Goal: Transaction & Acquisition: Purchase product/service

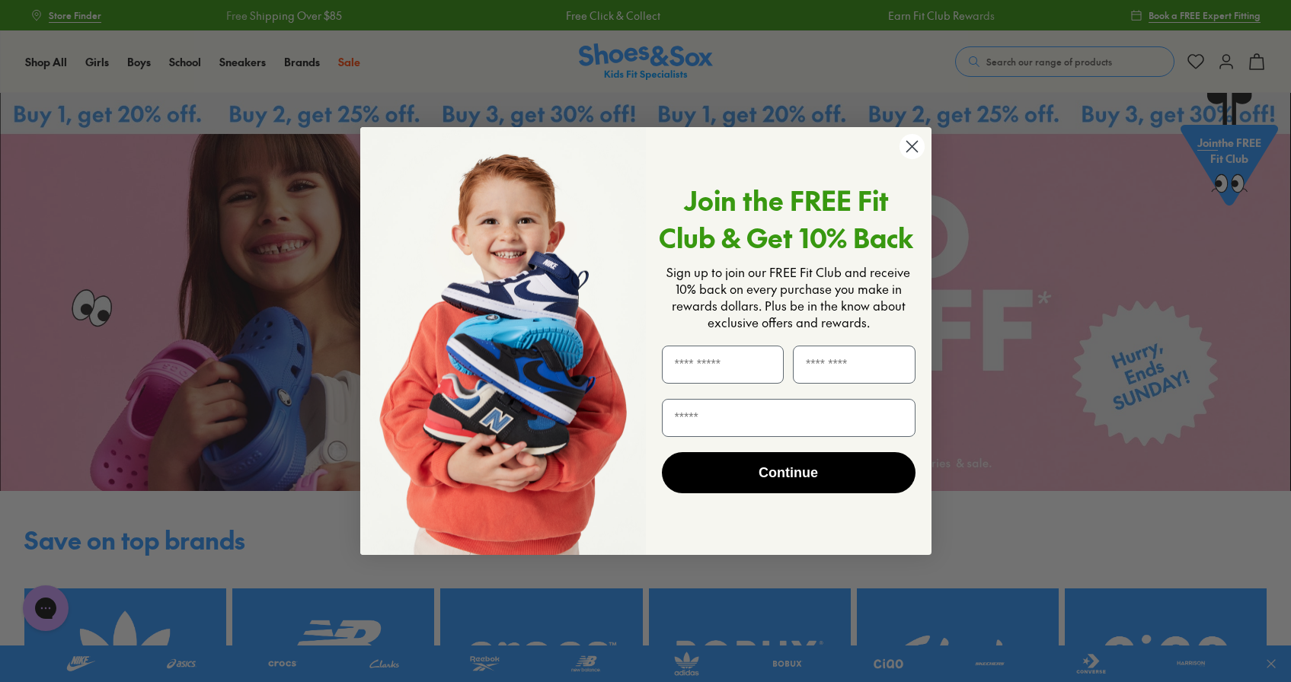
click at [913, 147] on circle "Close dialog" at bounding box center [911, 146] width 25 height 25
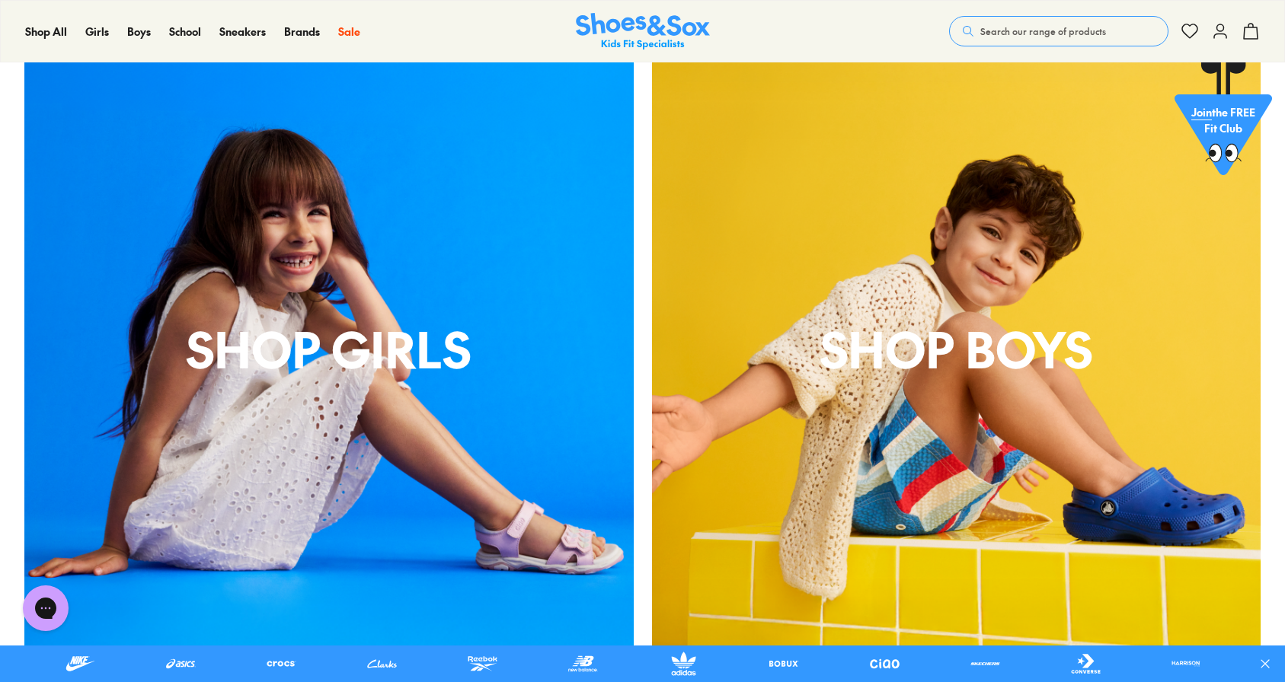
scroll to position [1490, 0]
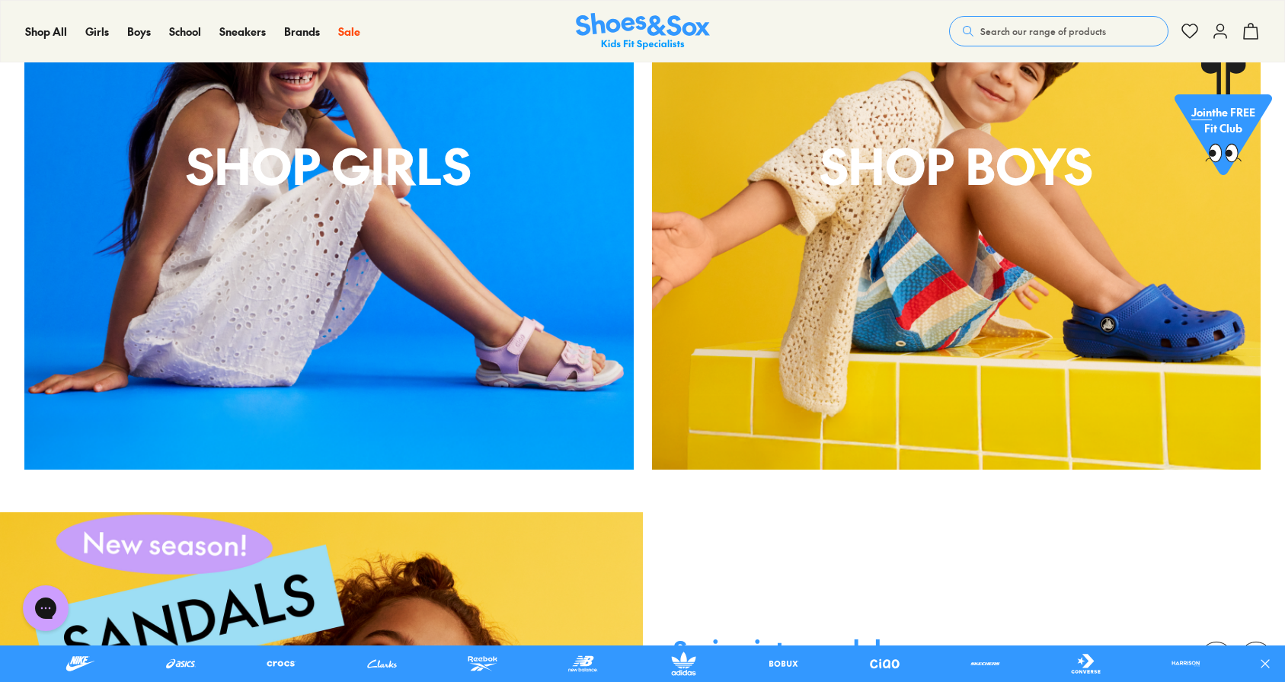
click at [849, 266] on div "shop boys" at bounding box center [956, 165] width 609 height 609
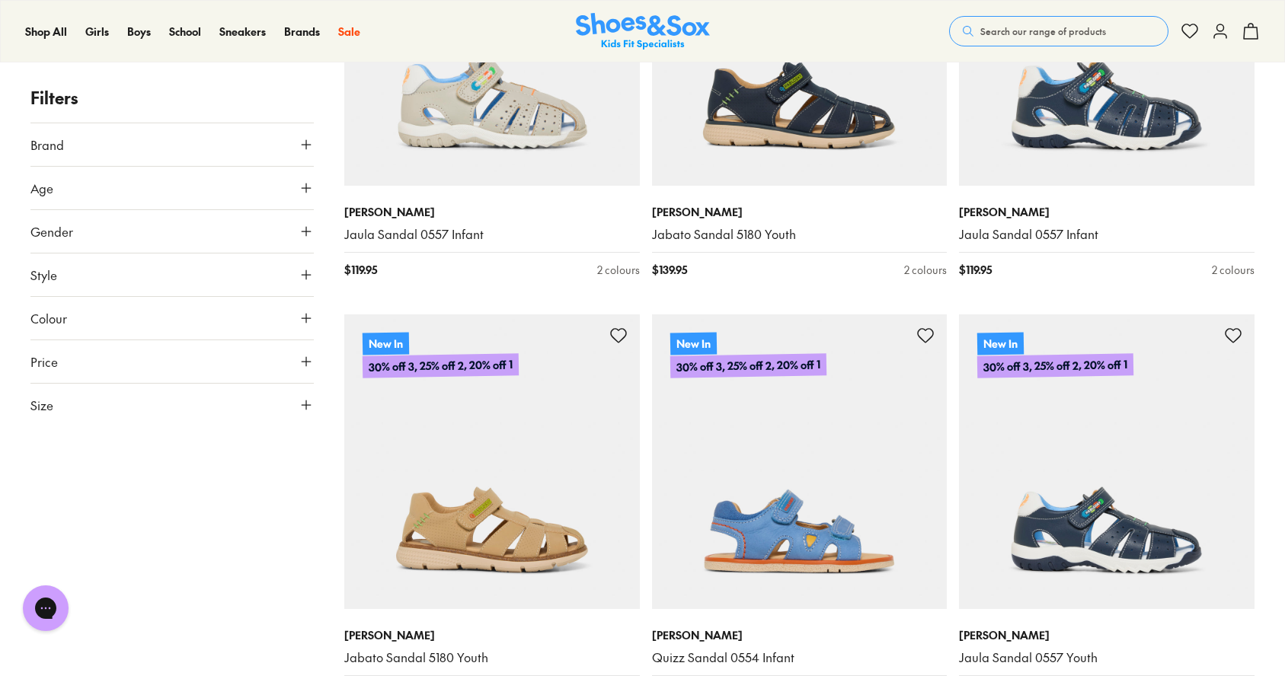
scroll to position [1691, 0]
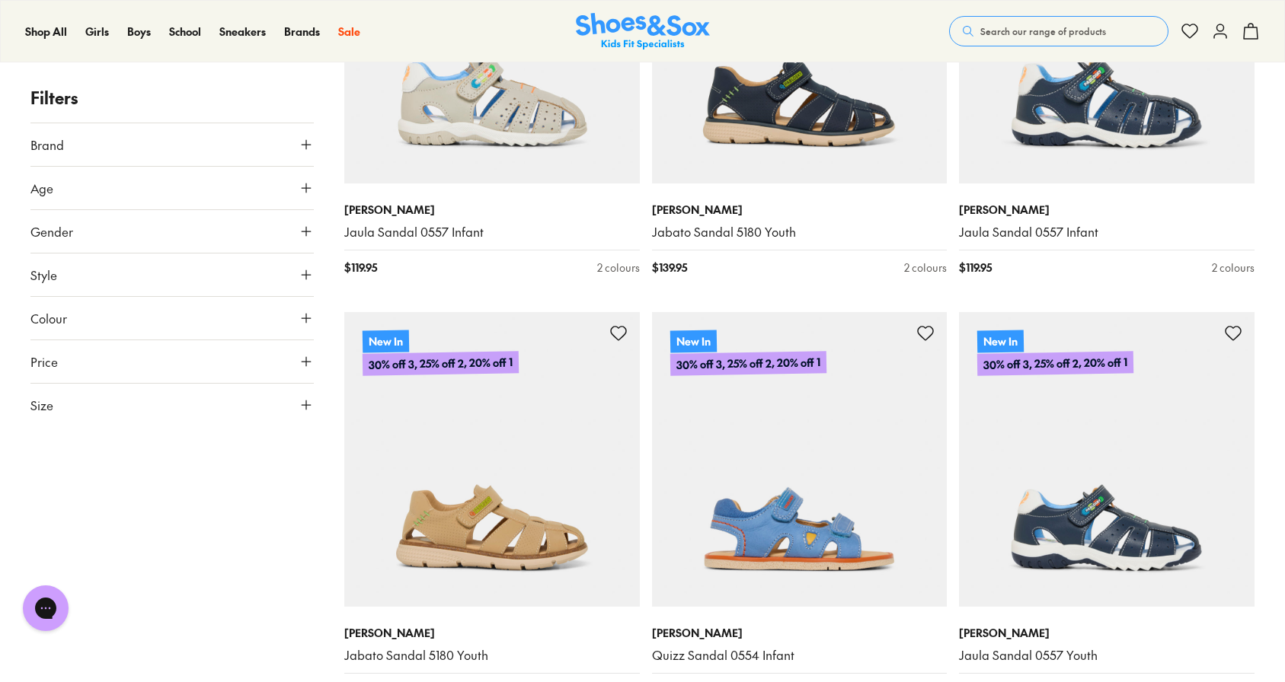
click at [172, 406] on button "Size" at bounding box center [171, 405] width 283 height 43
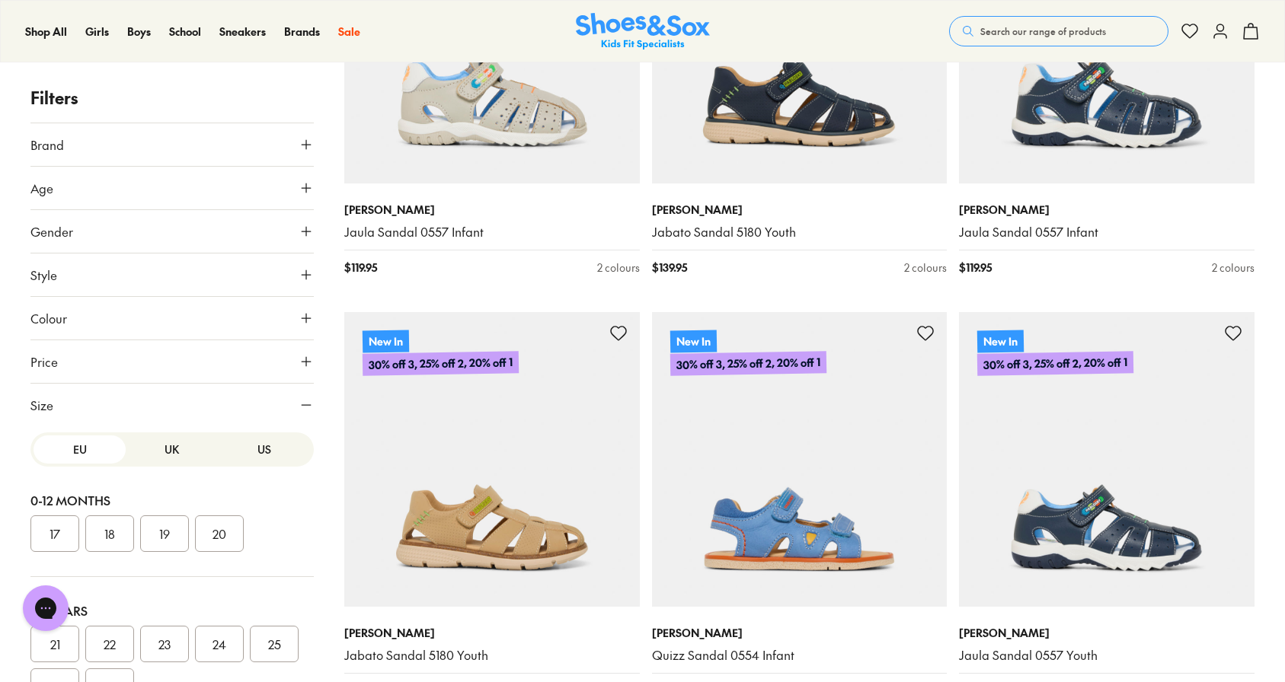
click at [171, 455] on button "UK" at bounding box center [172, 450] width 92 height 28
click at [250, 454] on button "US" at bounding box center [265, 450] width 92 height 28
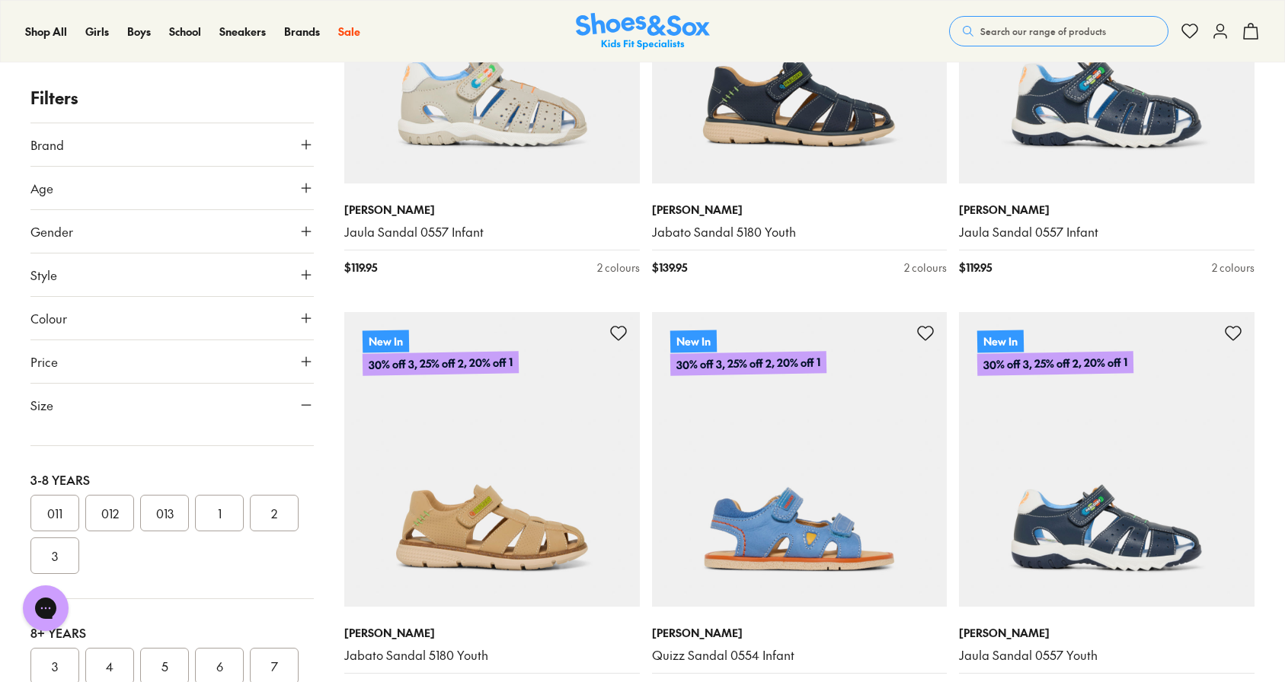
scroll to position [278, 0]
click at [171, 518] on button "013" at bounding box center [164, 519] width 49 height 37
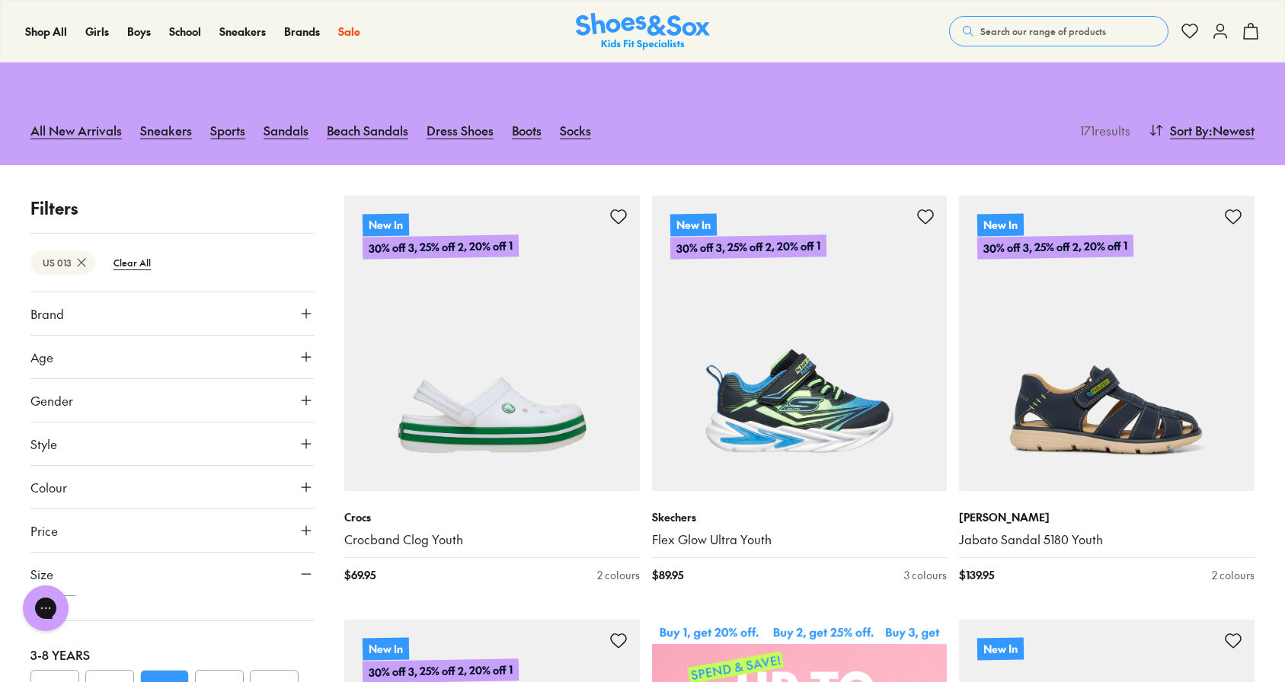
scroll to position [95, 0]
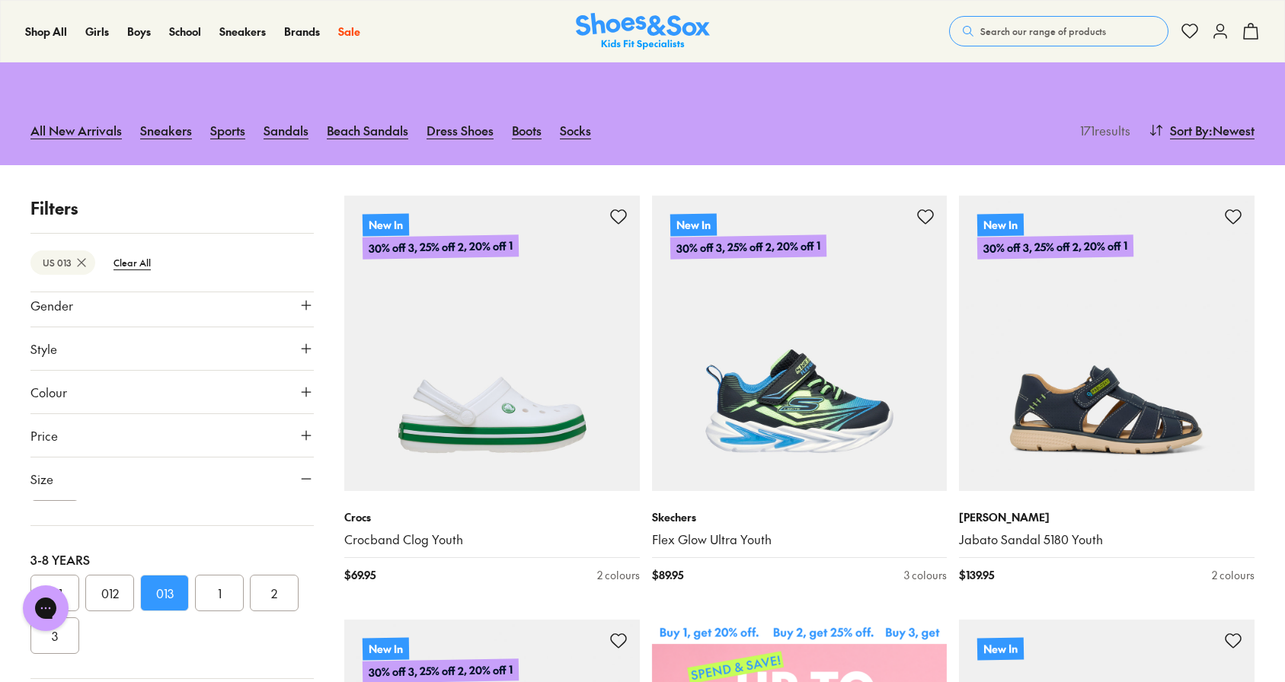
click at [113, 594] on button "012" at bounding box center [109, 593] width 49 height 37
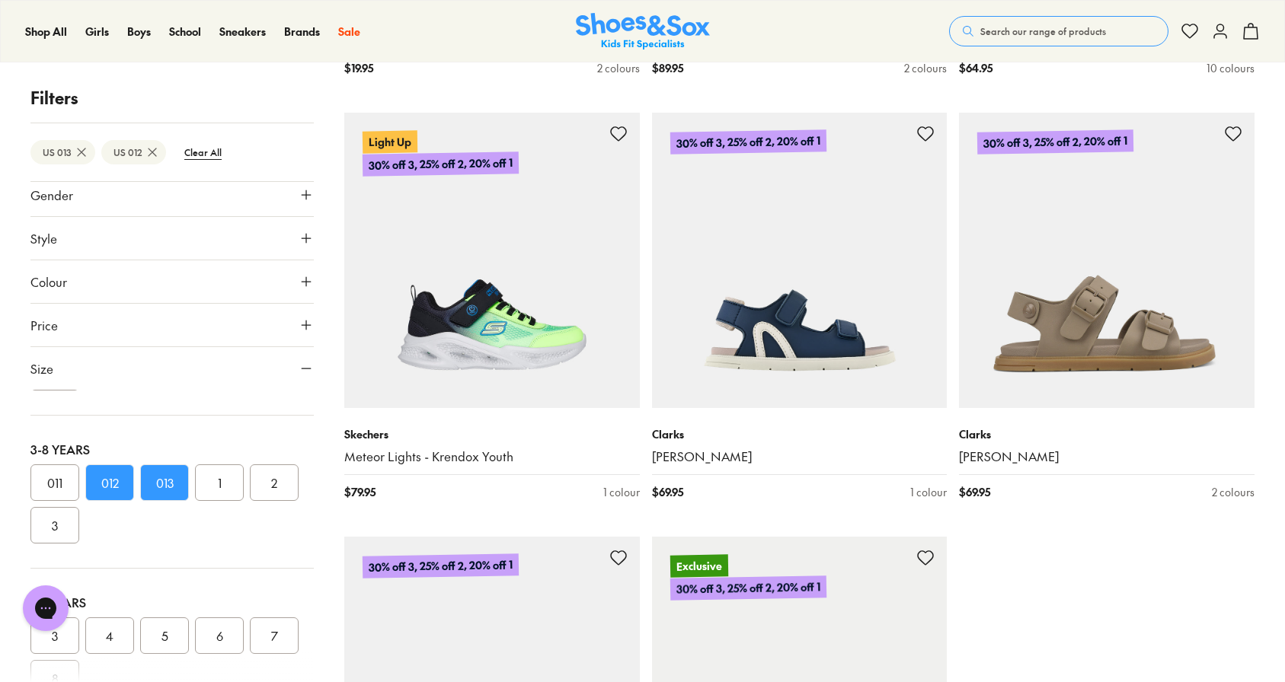
scroll to position [4017, 0]
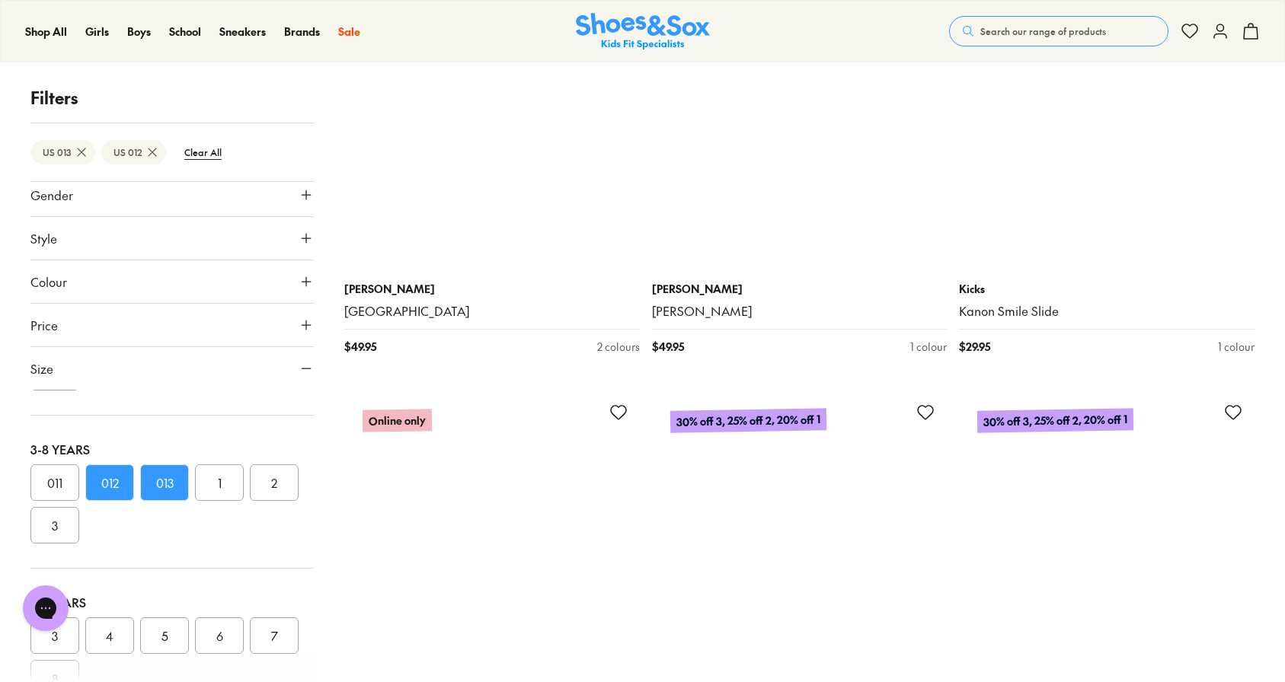
scroll to position [7968, 0]
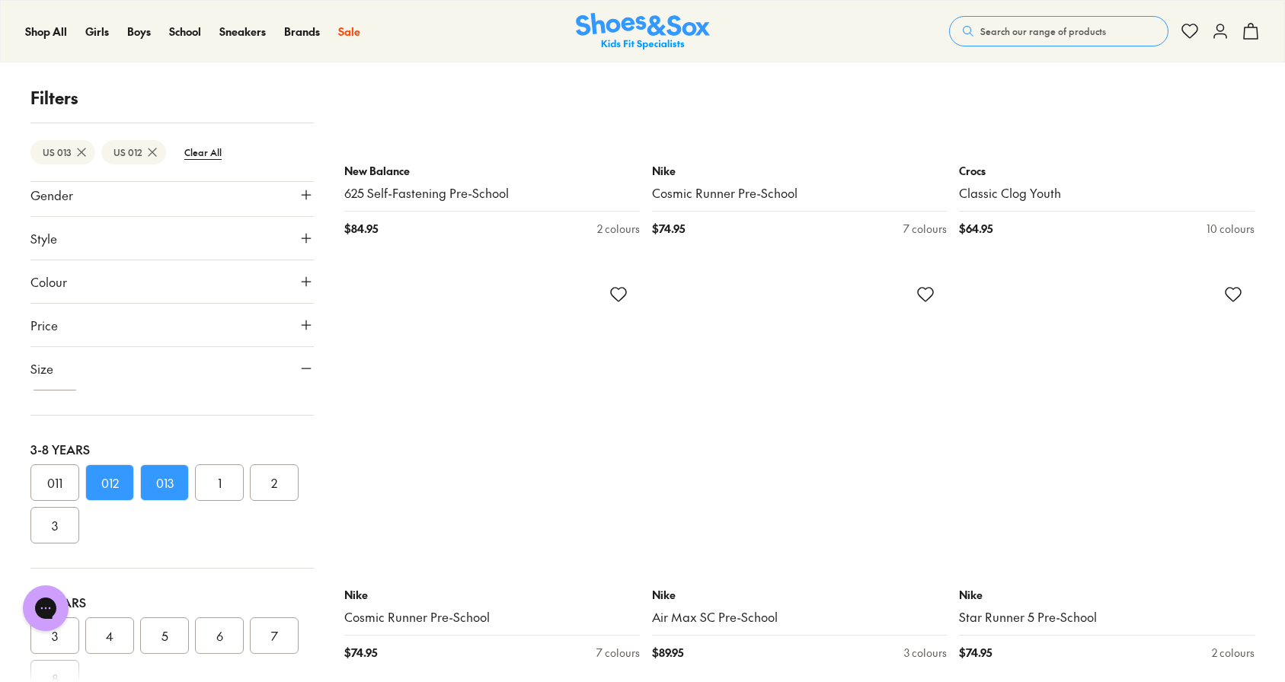
scroll to position [11493, 0]
